Goal: Check status

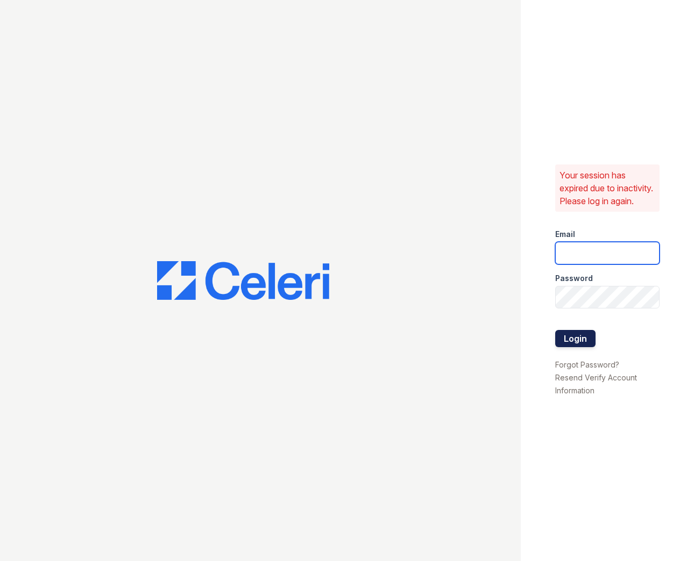
type input "apps2@av1m.com"
click at [580, 347] on button "Login" at bounding box center [575, 338] width 40 height 17
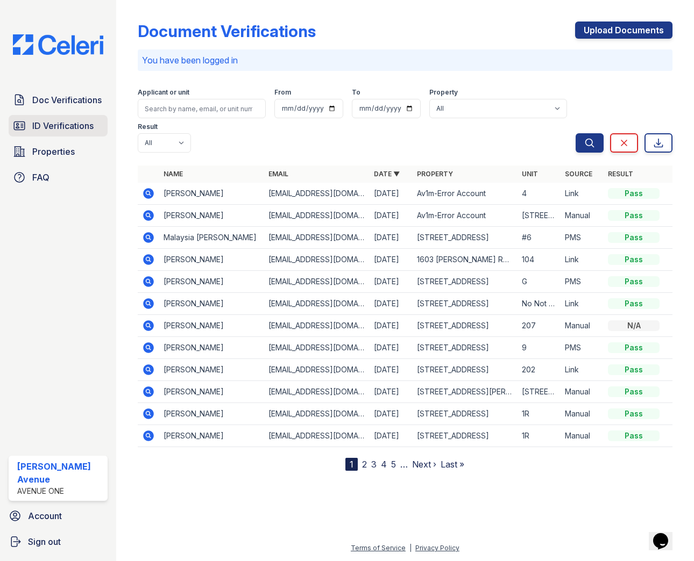
click at [44, 126] on span "ID Verifications" at bounding box center [62, 125] width 61 height 13
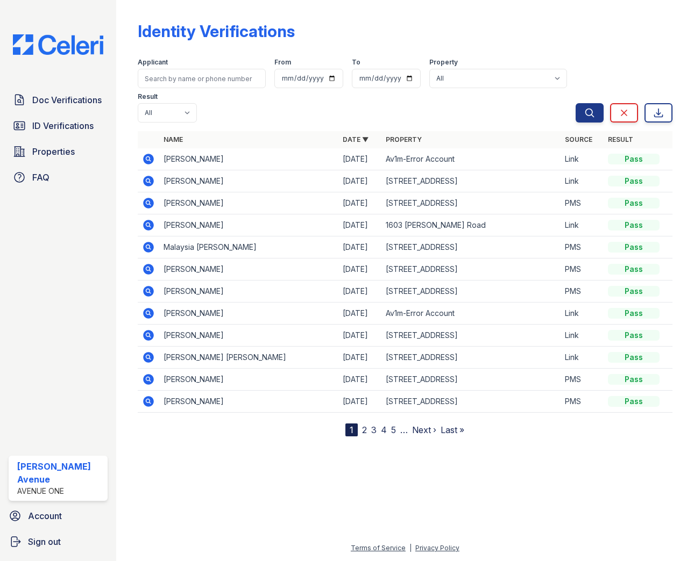
click at [149, 181] on icon at bounding box center [148, 181] width 13 height 13
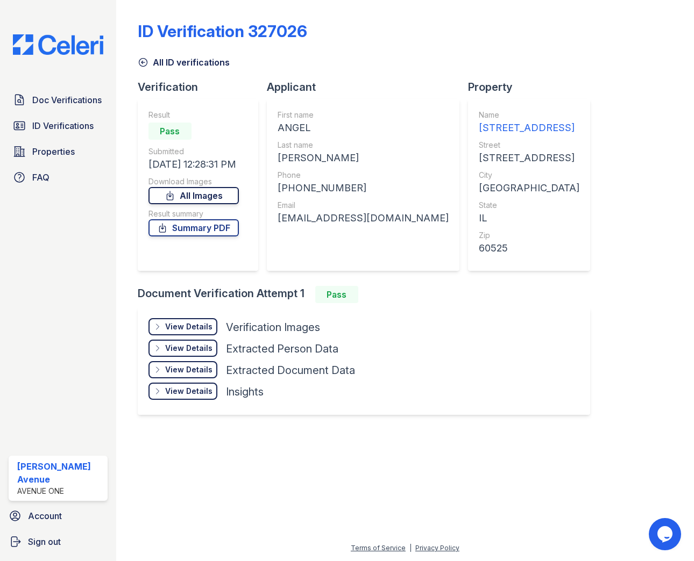
click at [199, 197] on link "All Images" at bounding box center [193, 195] width 90 height 17
click at [208, 227] on link "Summary PDF" at bounding box center [193, 227] width 90 height 17
